Goal: Transaction & Acquisition: Purchase product/service

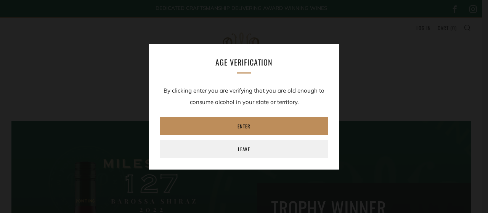
click at [256, 122] on link "Enter" at bounding box center [244, 126] width 168 height 18
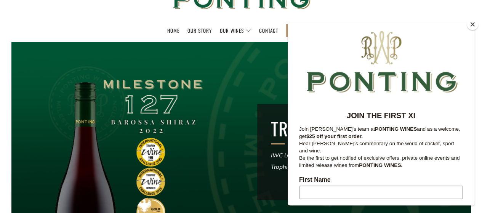
scroll to position [80, 0]
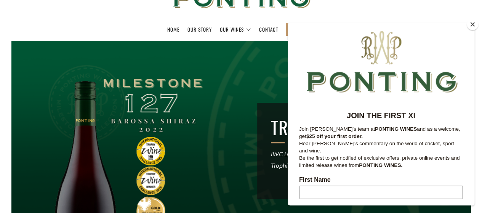
click at [469, 25] on button "Close" at bounding box center [472, 24] width 11 height 11
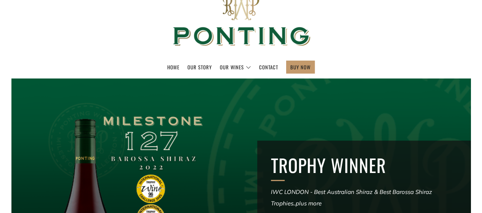
scroll to position [31, 0]
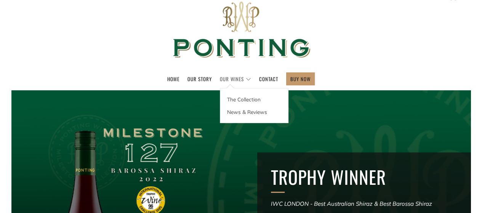
click at [243, 79] on link "Our Wines" at bounding box center [235, 79] width 31 height 12
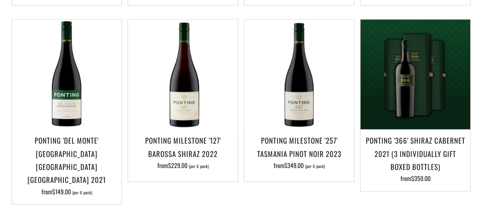
scroll to position [530, 0]
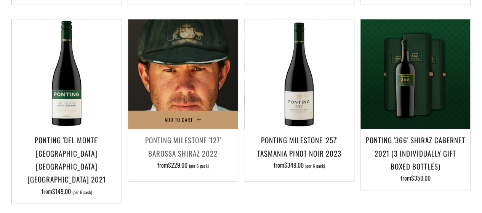
click at [178, 91] on img at bounding box center [183, 74] width 110 height 110
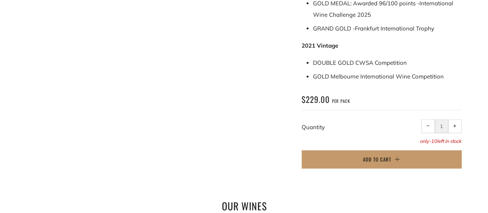
scroll to position [507, 0]
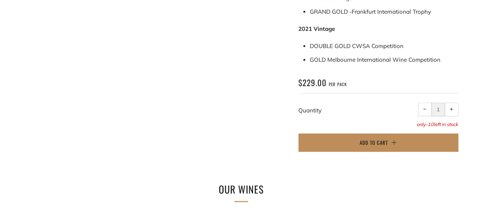
click at [386, 139] on span "Add to Cart" at bounding box center [374, 143] width 28 height 8
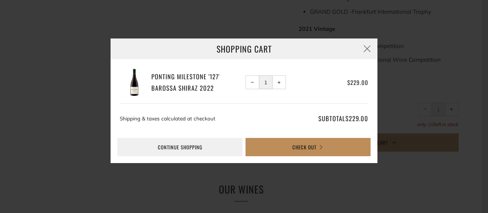
click at [285, 151] on button "Check Out" at bounding box center [307, 147] width 125 height 18
